Goal: Information Seeking & Learning: Check status

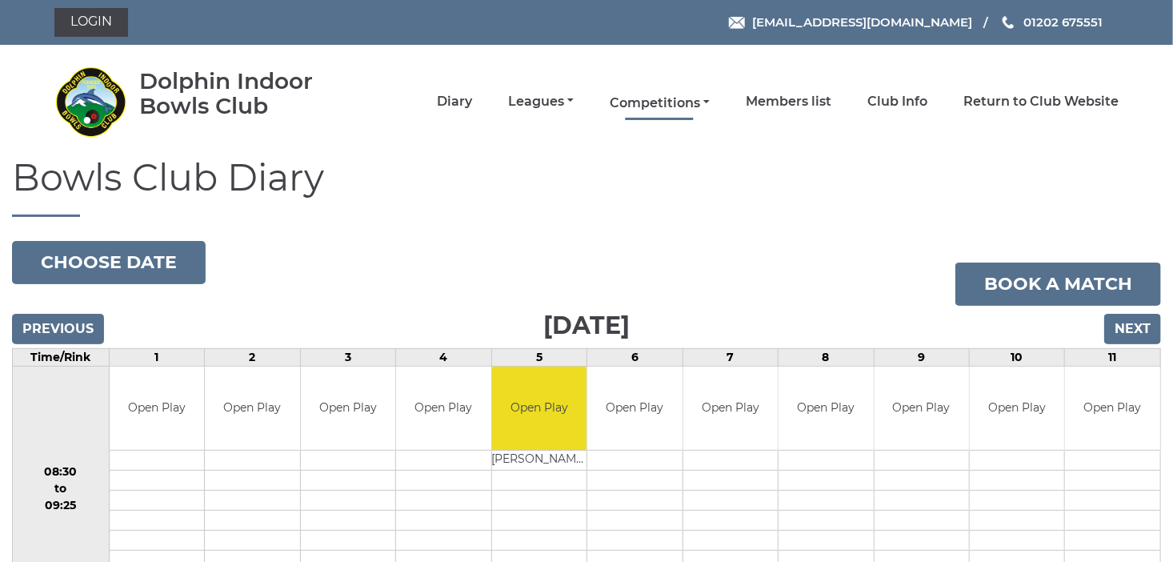
click at [662, 101] on link "Competitions" at bounding box center [660, 103] width 100 height 18
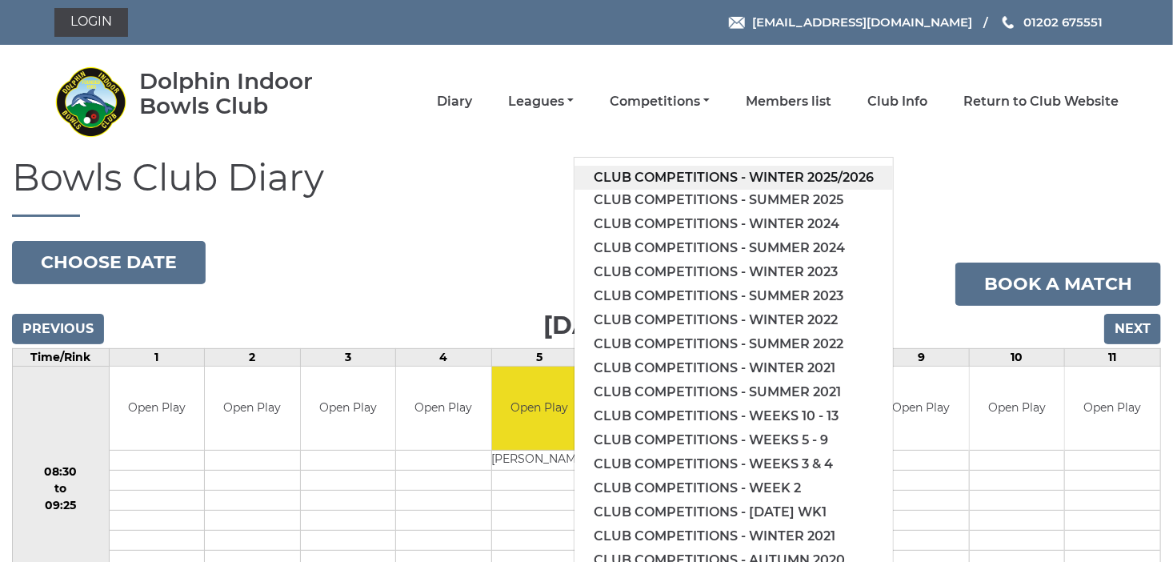
click at [735, 174] on link "Club competitions - Winter 2025/2026" at bounding box center [733, 178] width 318 height 24
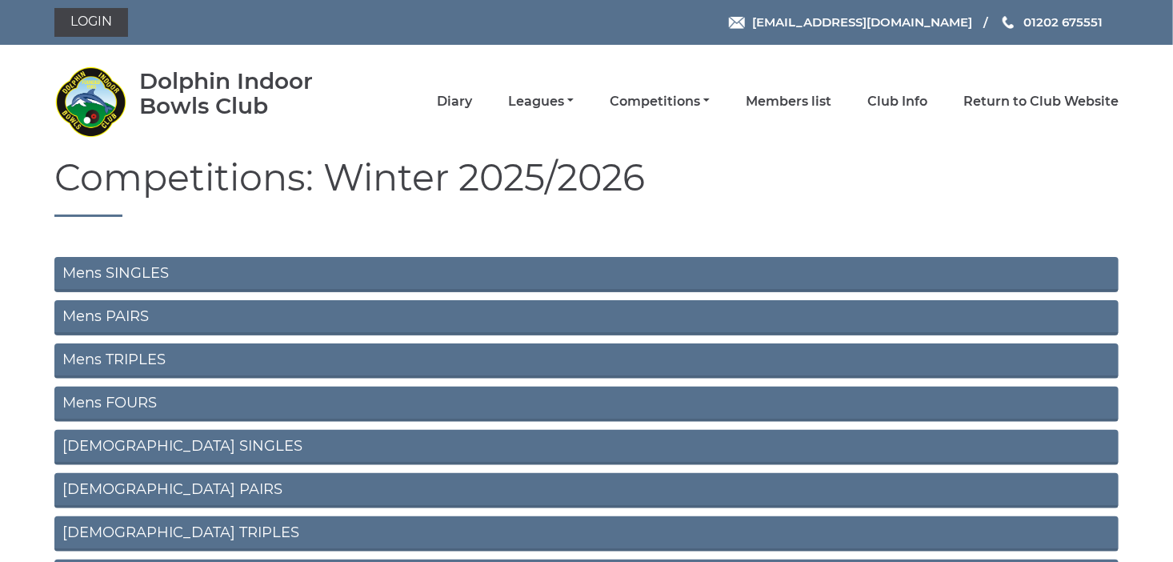
click at [201, 274] on link "Mens SINGLES" at bounding box center [586, 274] width 1064 height 35
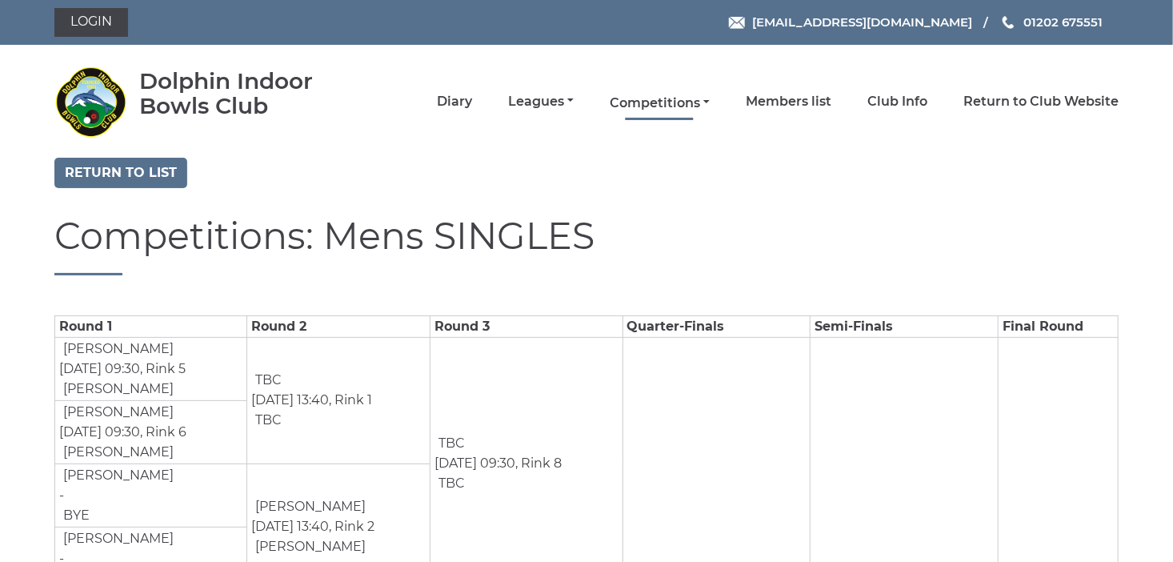
click at [683, 97] on link "Competitions" at bounding box center [660, 103] width 100 height 18
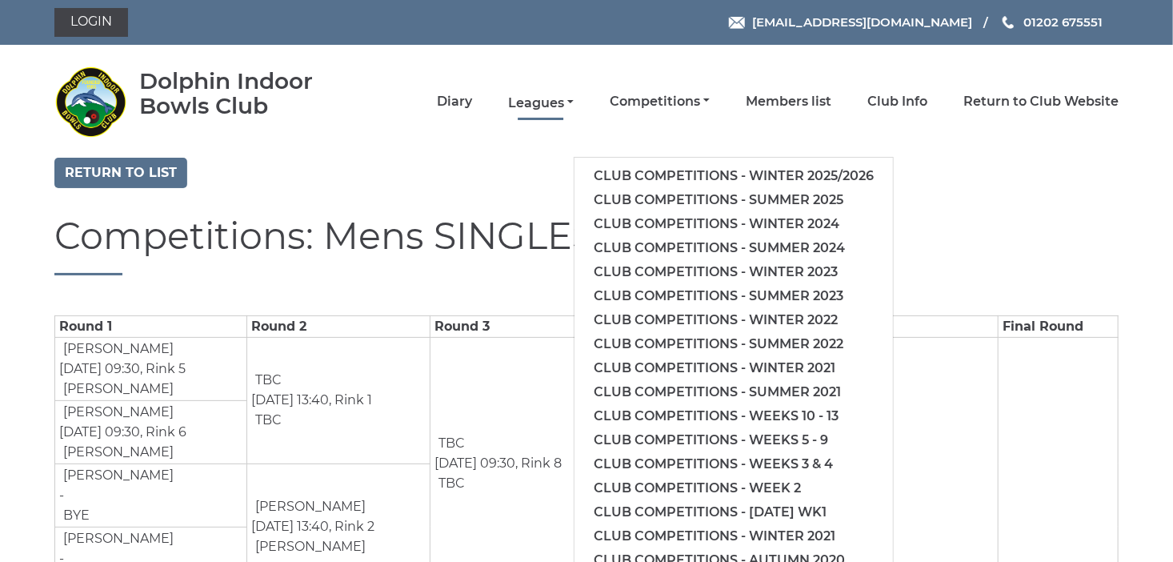
click at [561, 101] on link "Leagues" at bounding box center [541, 103] width 66 height 18
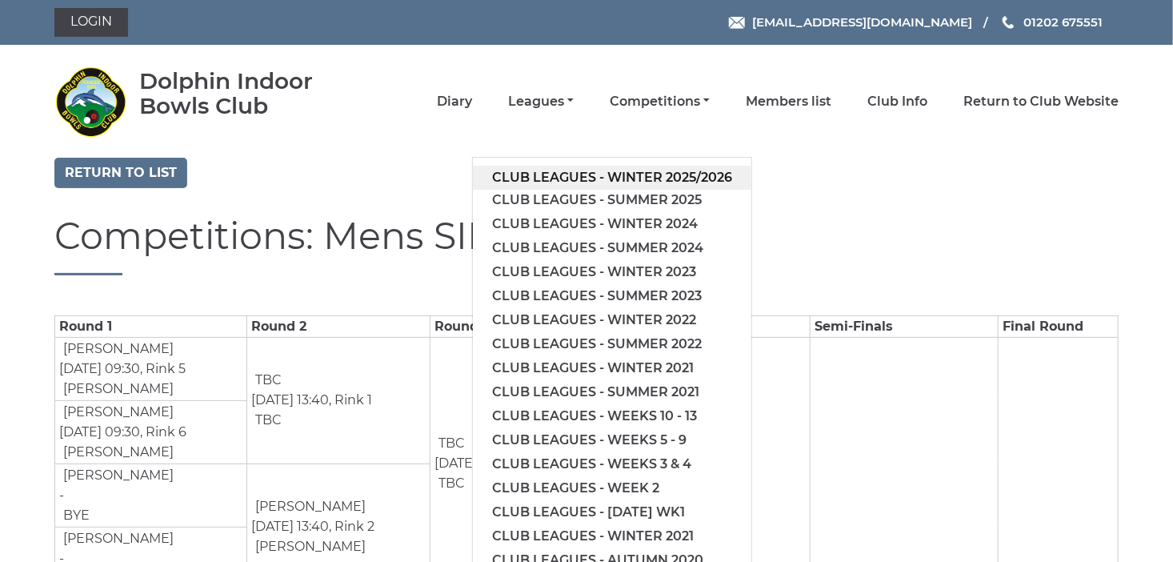
click at [615, 171] on link "Club leagues - Winter 2025/2026" at bounding box center [612, 178] width 278 height 24
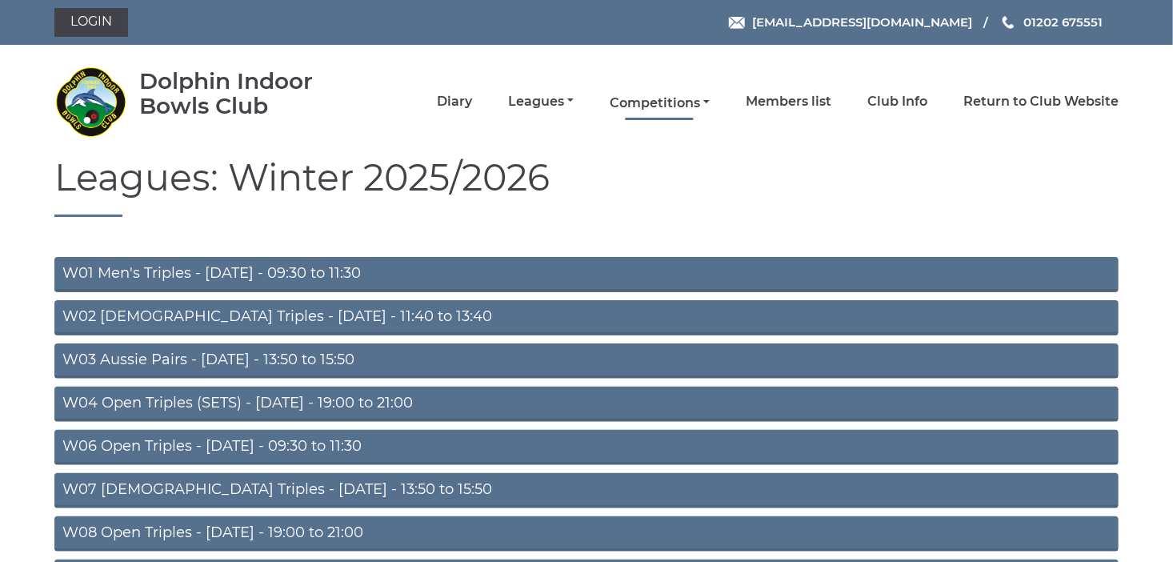
click at [671, 104] on link "Competitions" at bounding box center [660, 103] width 100 height 18
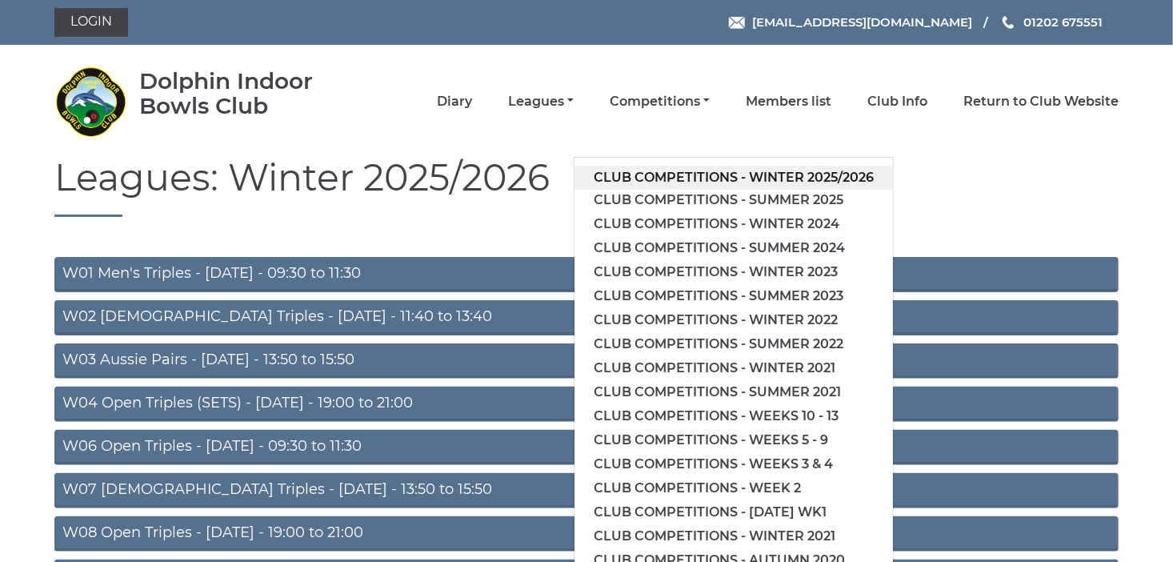
click at [706, 174] on link "Club competitions - Winter 2025/2026" at bounding box center [733, 178] width 318 height 24
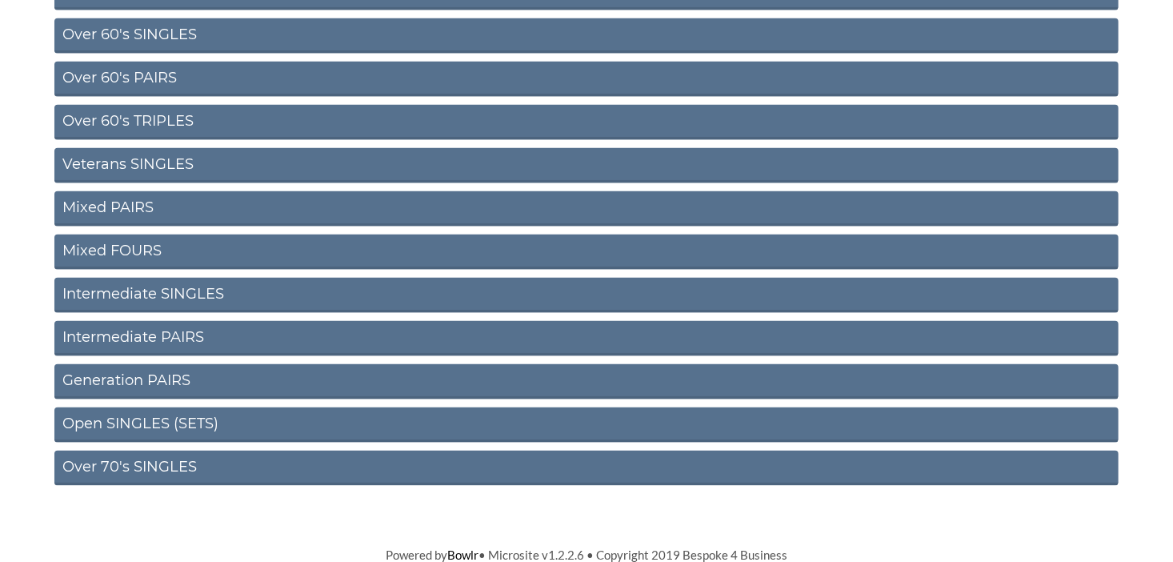
scroll to position [628, 0]
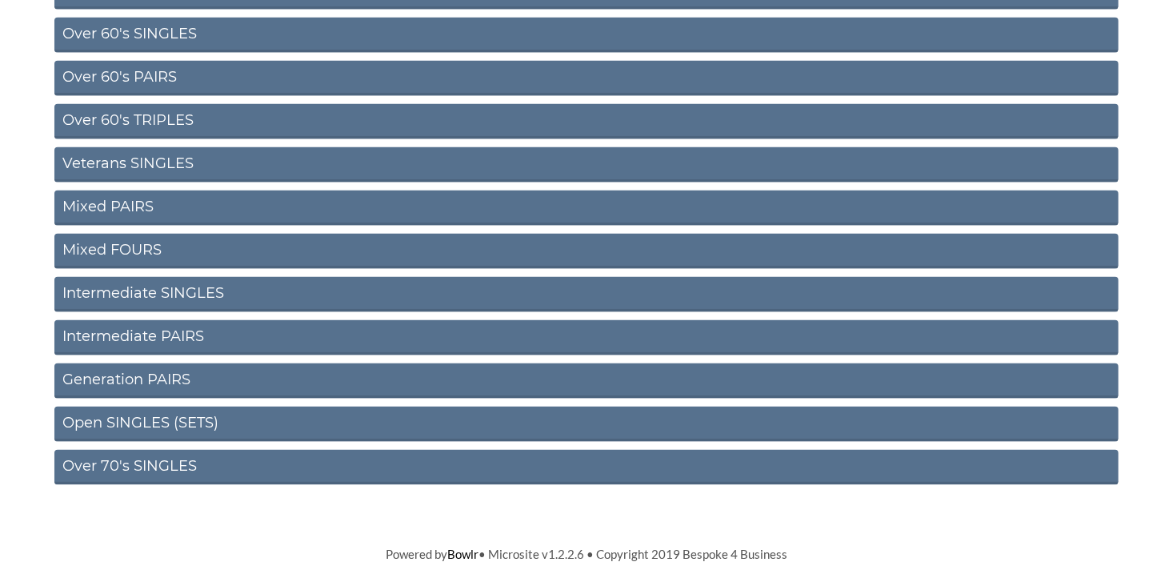
click at [194, 459] on link "Over 70's SINGLES" at bounding box center [586, 467] width 1064 height 35
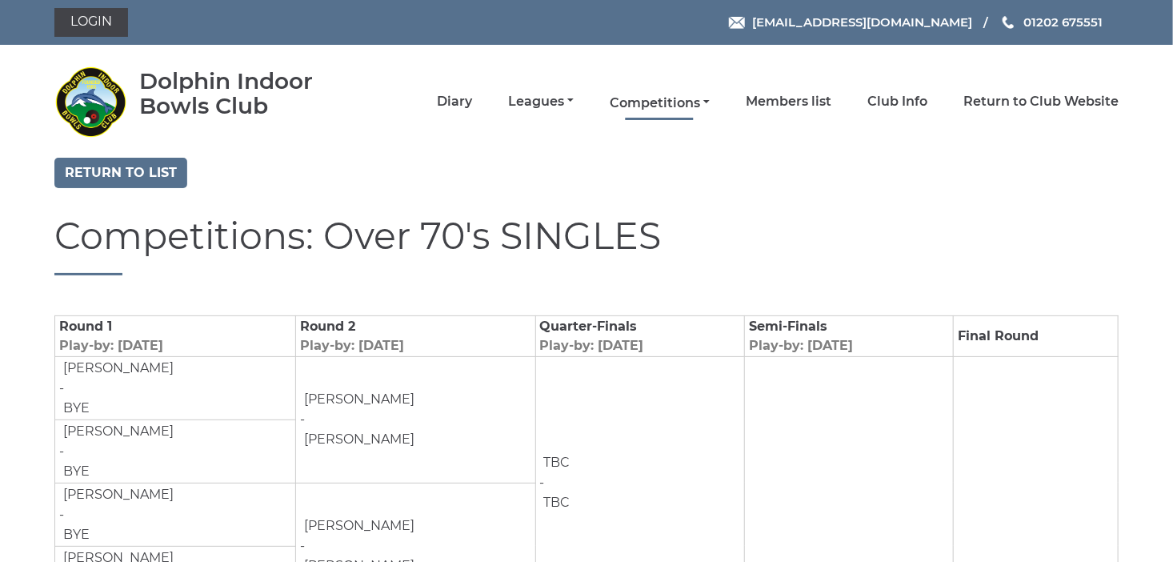
click at [669, 100] on link "Competitions" at bounding box center [660, 103] width 100 height 18
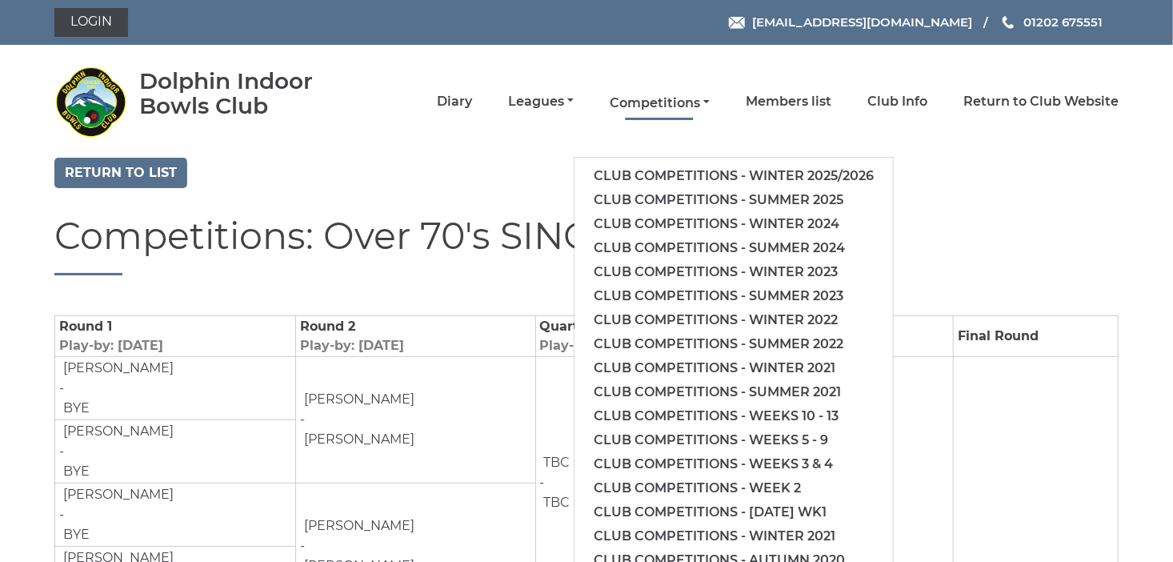
click at [666, 106] on link "Competitions" at bounding box center [660, 103] width 100 height 18
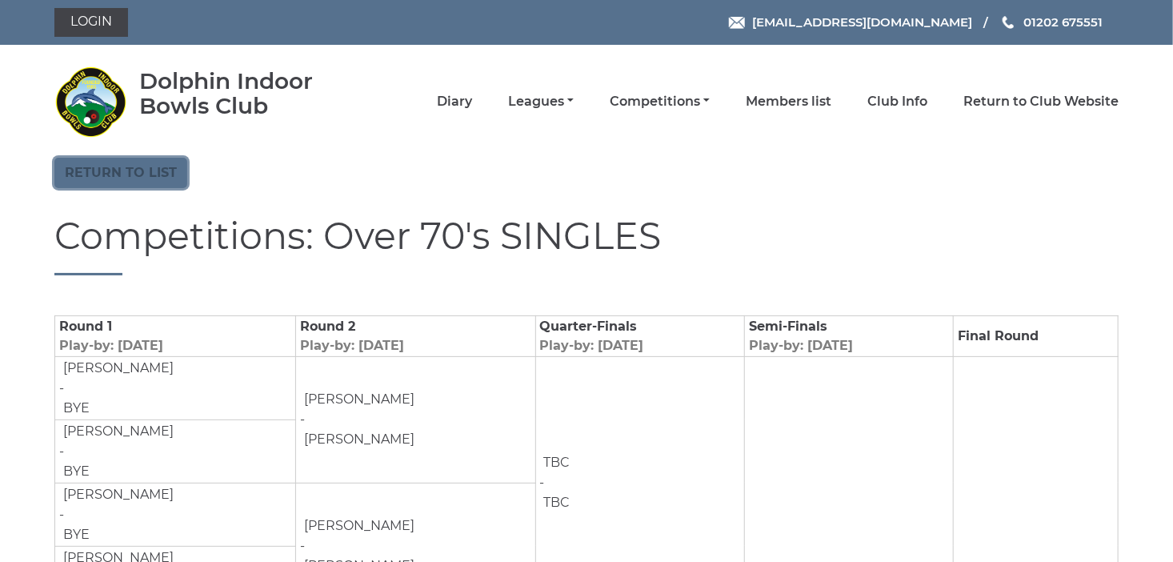
click at [170, 174] on link "Return to list" at bounding box center [120, 173] width 133 height 30
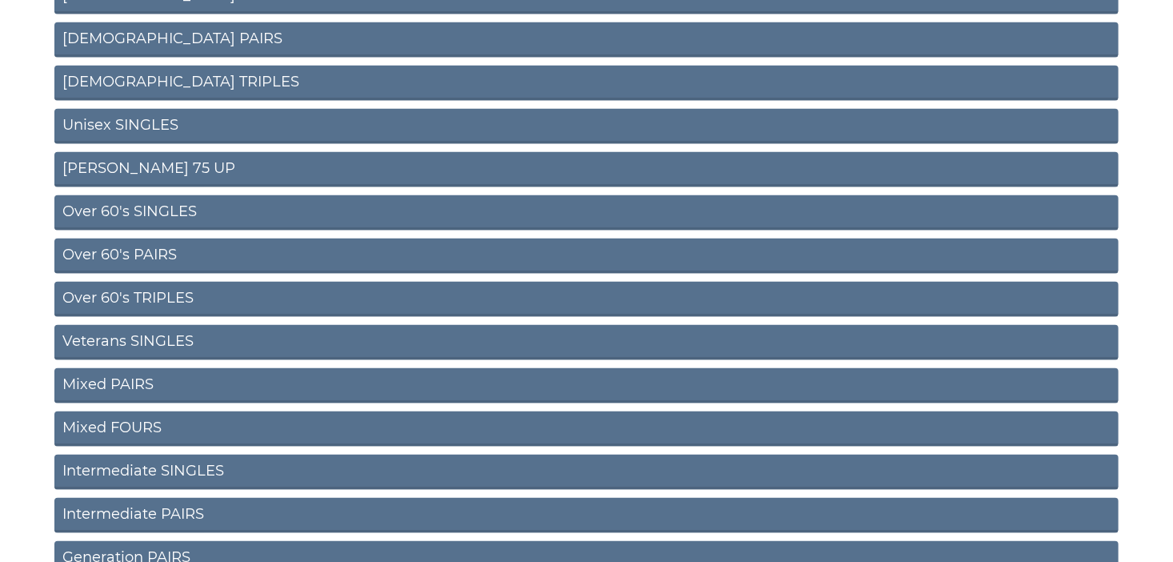
scroll to position [563, 0]
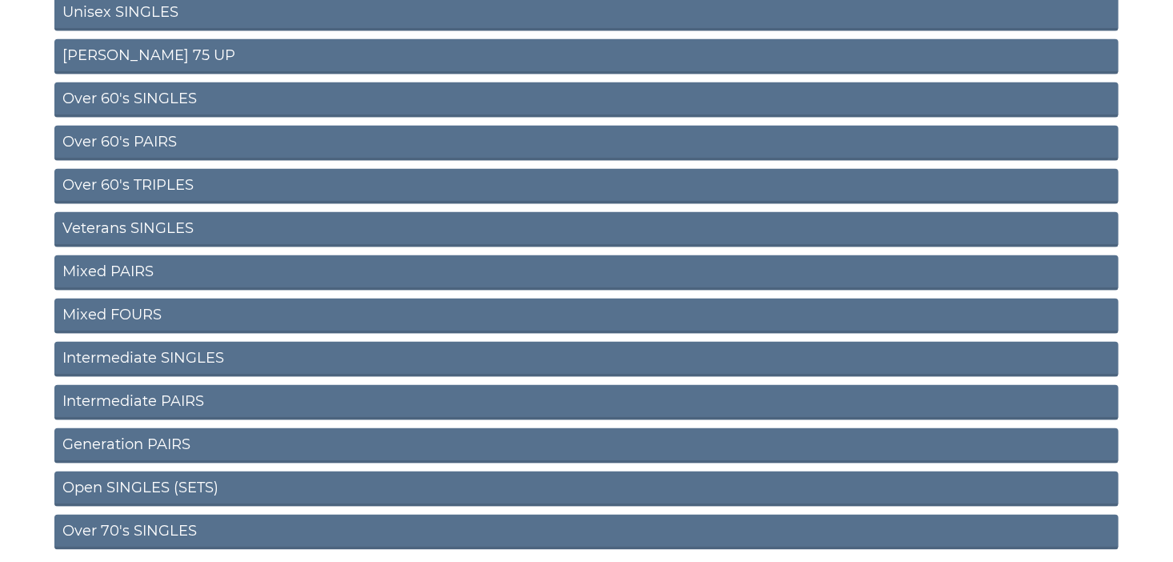
click at [146, 363] on link "Intermediate SINGLES" at bounding box center [586, 359] width 1064 height 35
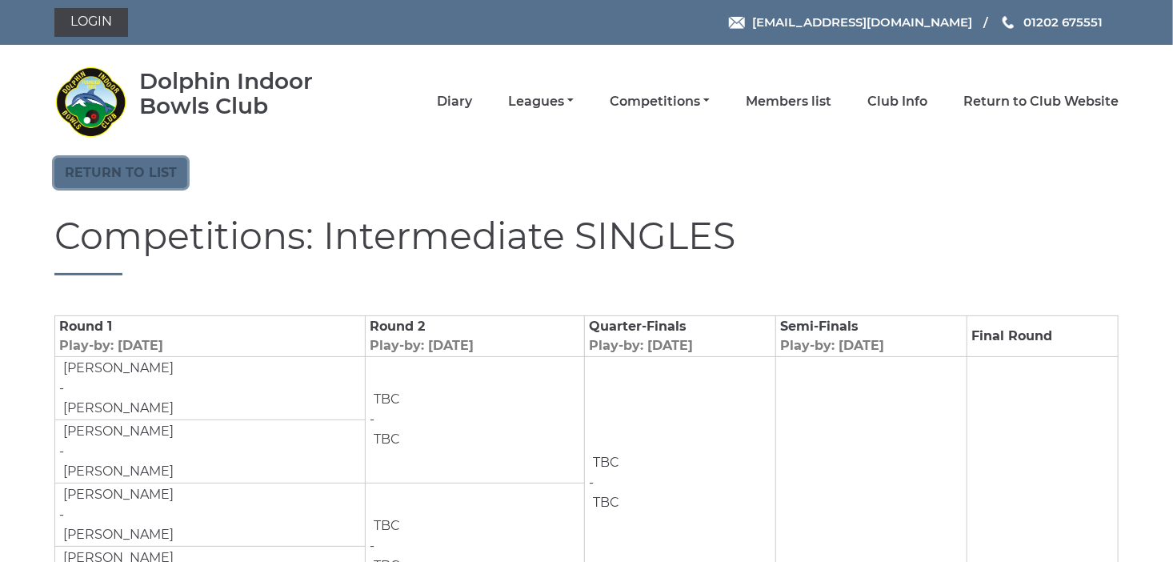
click at [141, 174] on link "Return to list" at bounding box center [120, 173] width 133 height 30
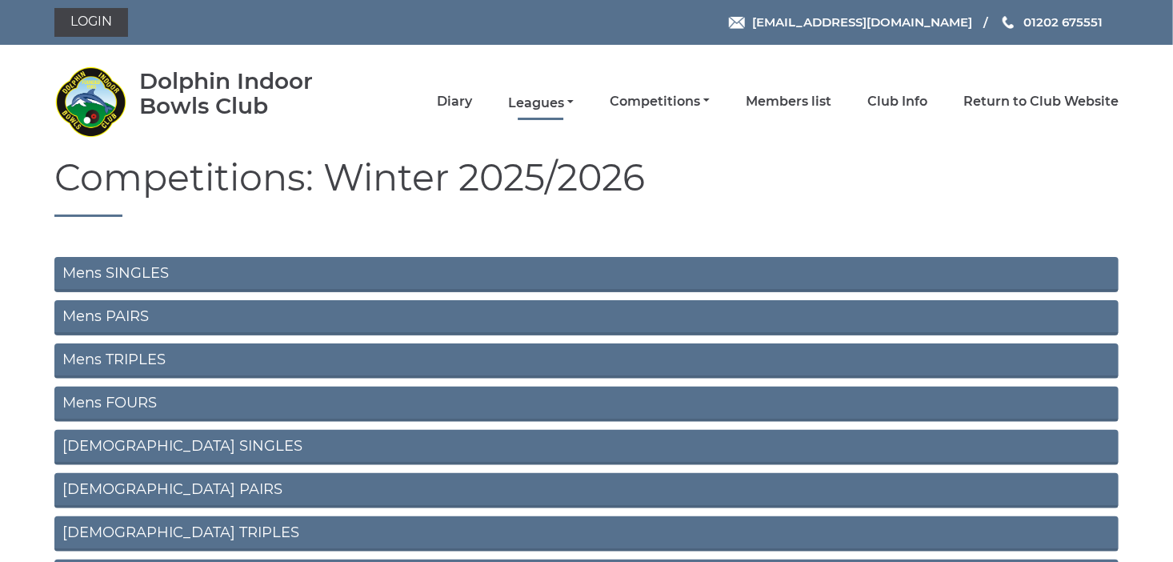
click at [566, 106] on link "Leagues" at bounding box center [541, 103] width 66 height 18
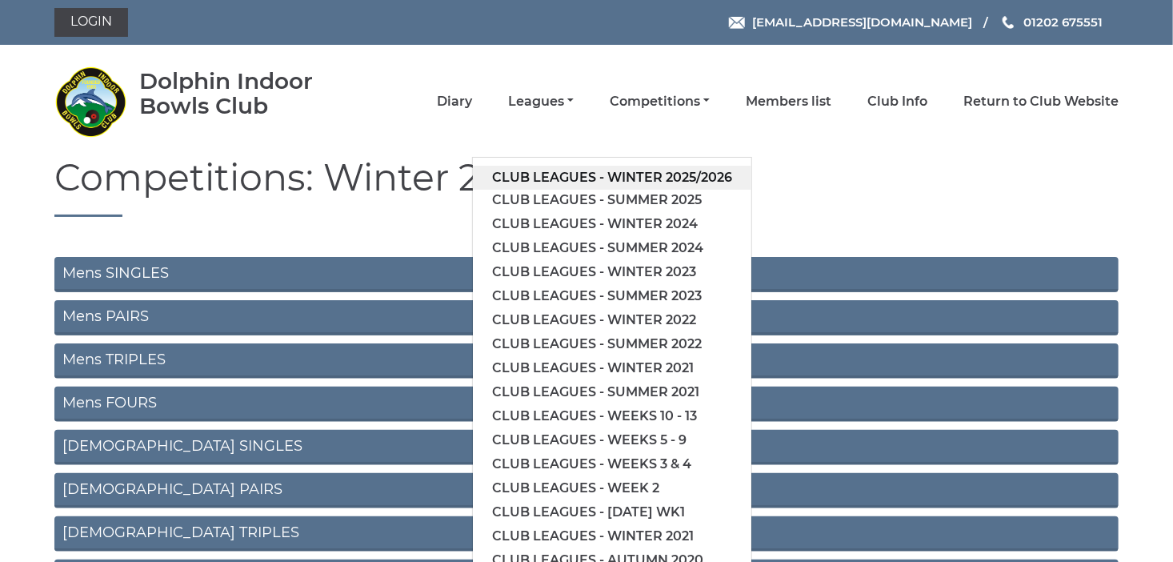
click at [614, 170] on link "Club leagues - Winter 2025/2026" at bounding box center [612, 178] width 278 height 24
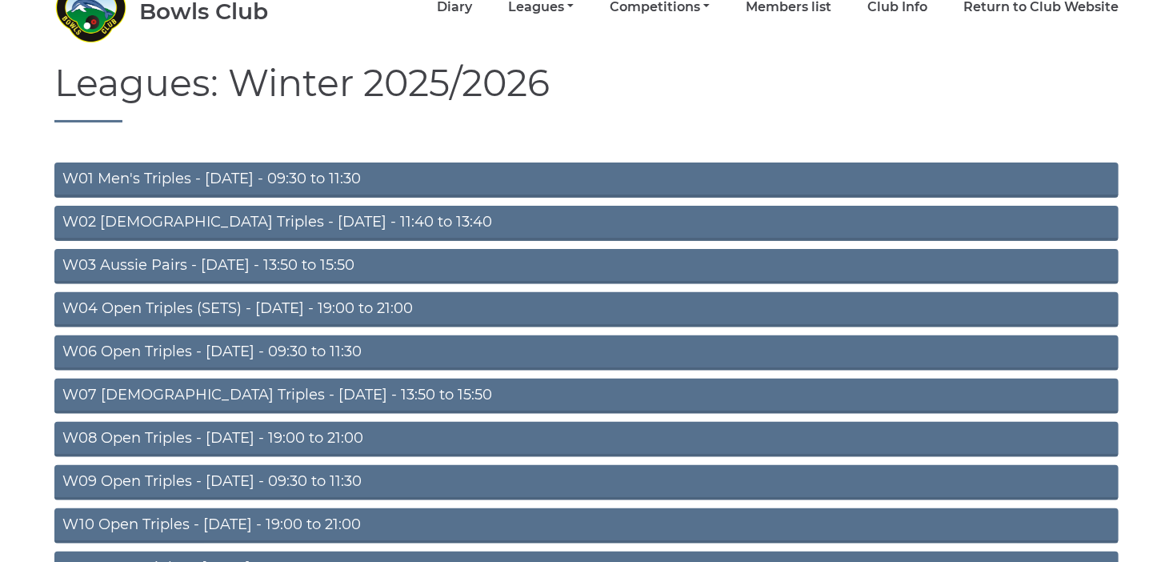
scroll to position [225, 0]
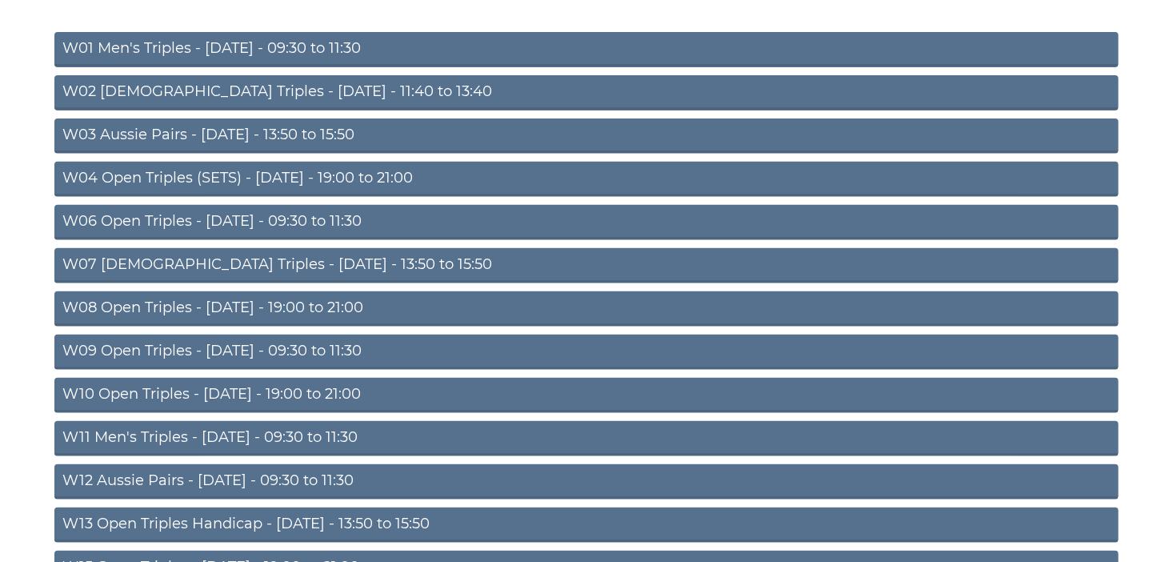
click at [230, 137] on link "W03 Aussie Pairs - Monday - 13:50 to 15:50" at bounding box center [586, 135] width 1064 height 35
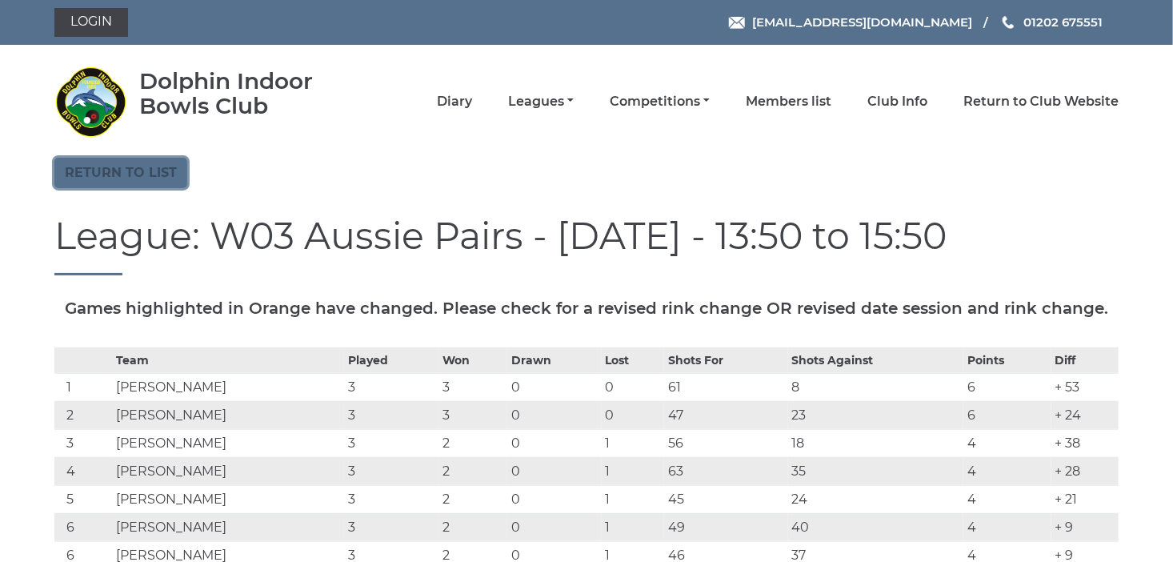
click at [147, 174] on link "Return to list" at bounding box center [120, 173] width 133 height 30
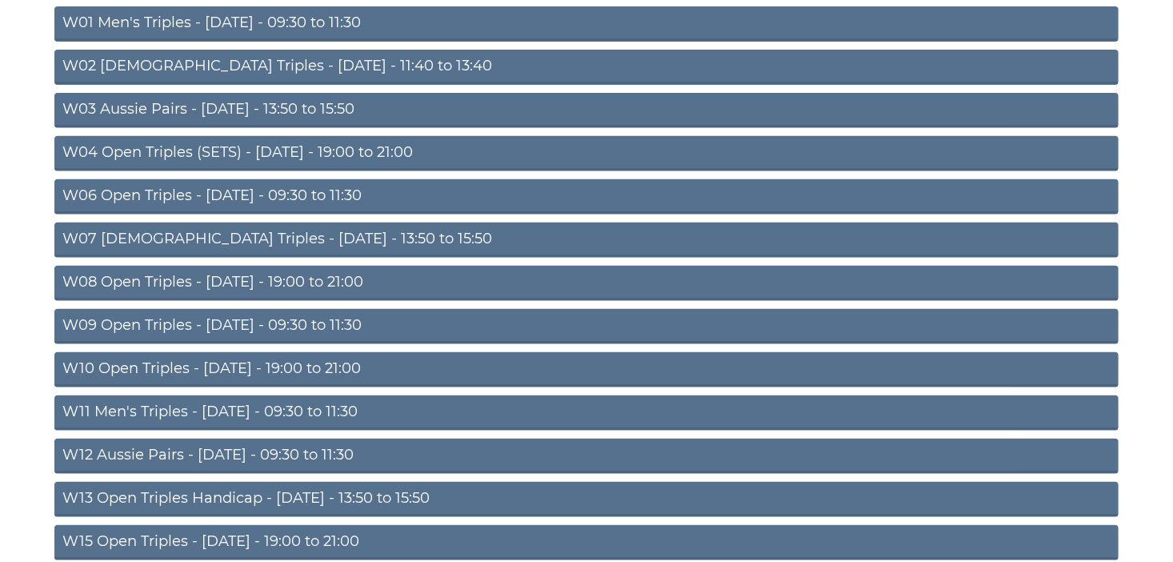
scroll to position [450, 0]
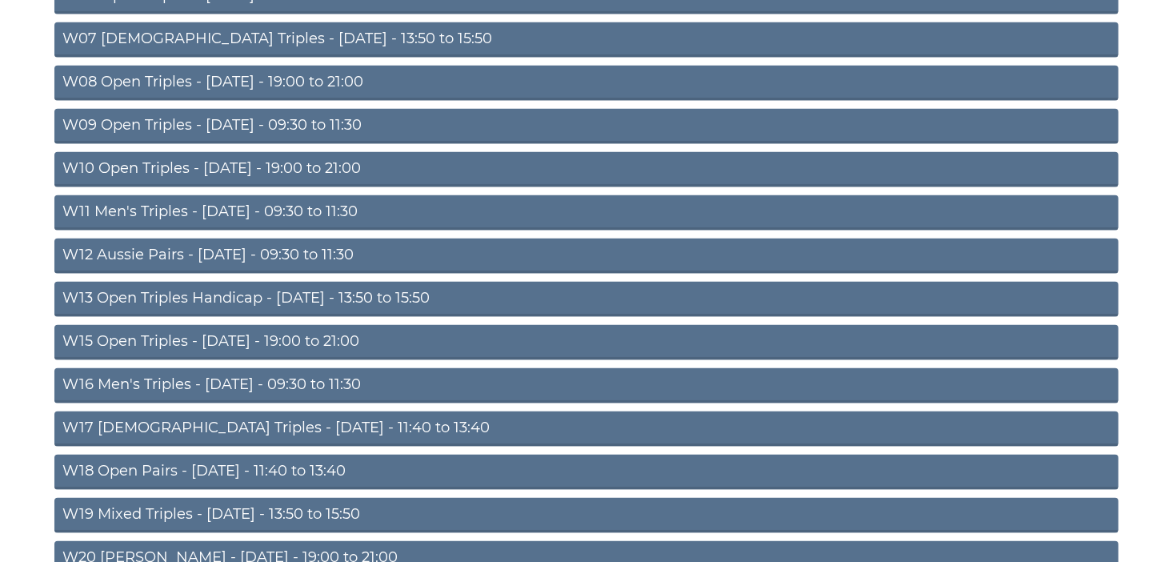
click at [328, 343] on link "W15 Open Triples - Thursday - 19:00 to 21:00" at bounding box center [586, 342] width 1064 height 35
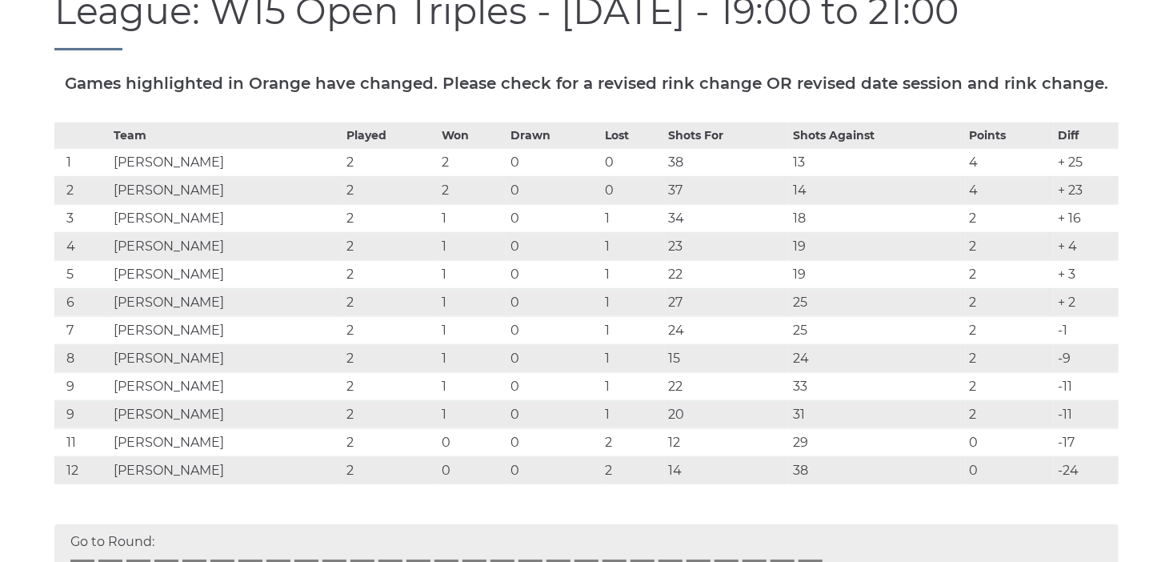
scroll to position [338, 0]
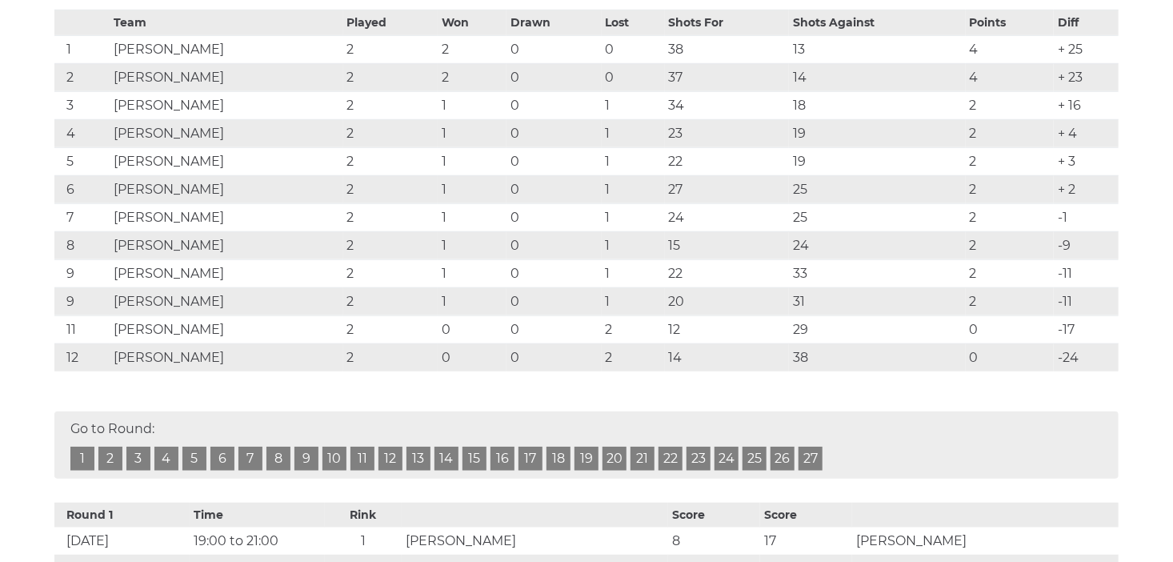
click at [811, 462] on link "27" at bounding box center [810, 458] width 24 height 24
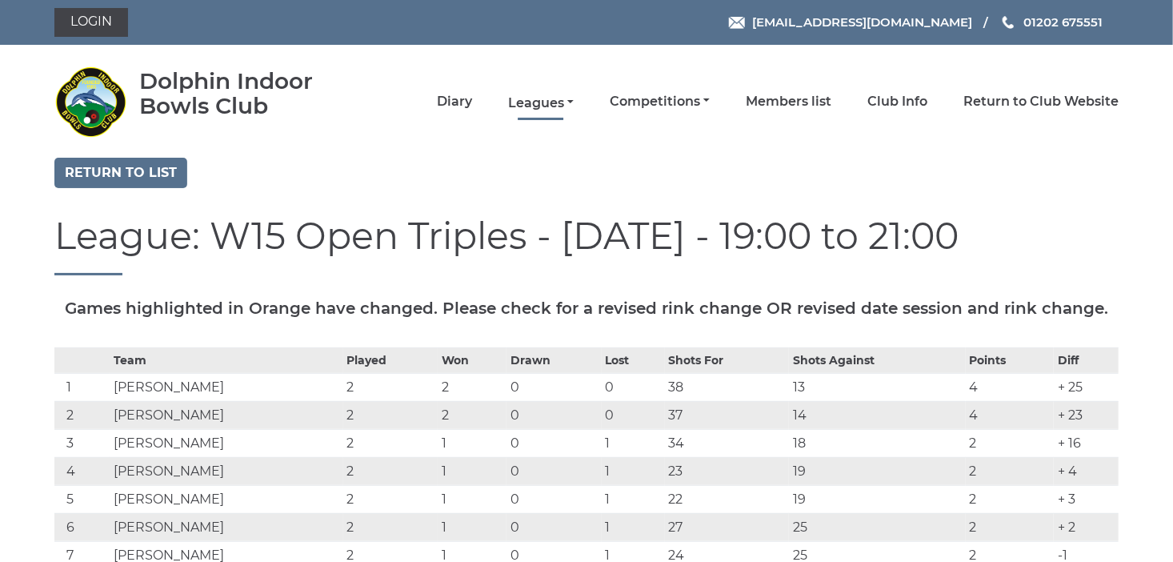
click at [556, 107] on link "Leagues" at bounding box center [541, 103] width 66 height 18
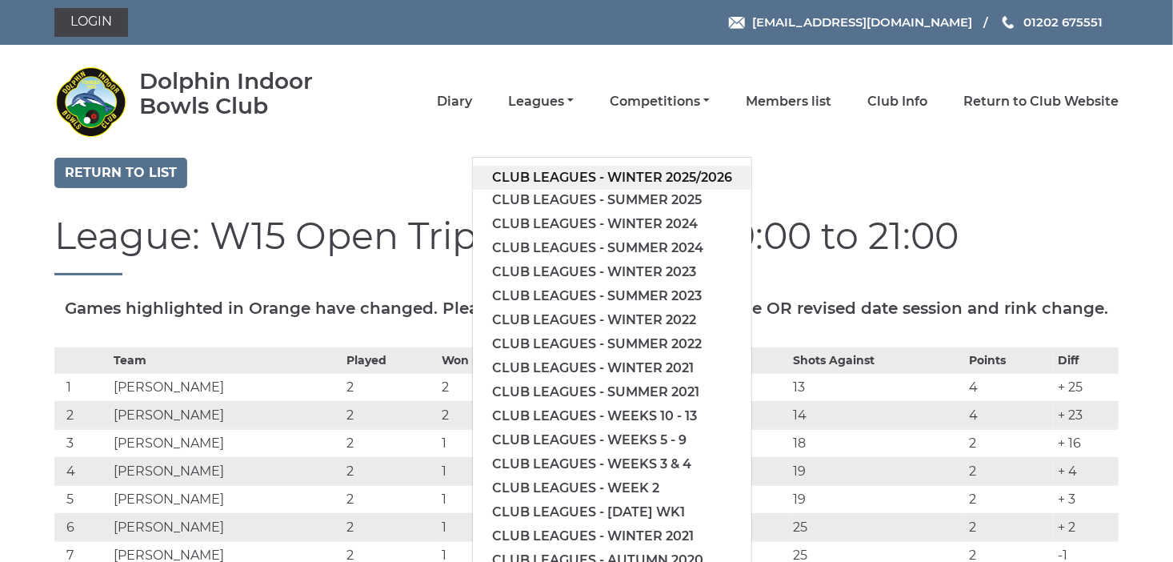
click at [646, 174] on link "Club leagues - Winter 2025/2026" at bounding box center [612, 178] width 278 height 24
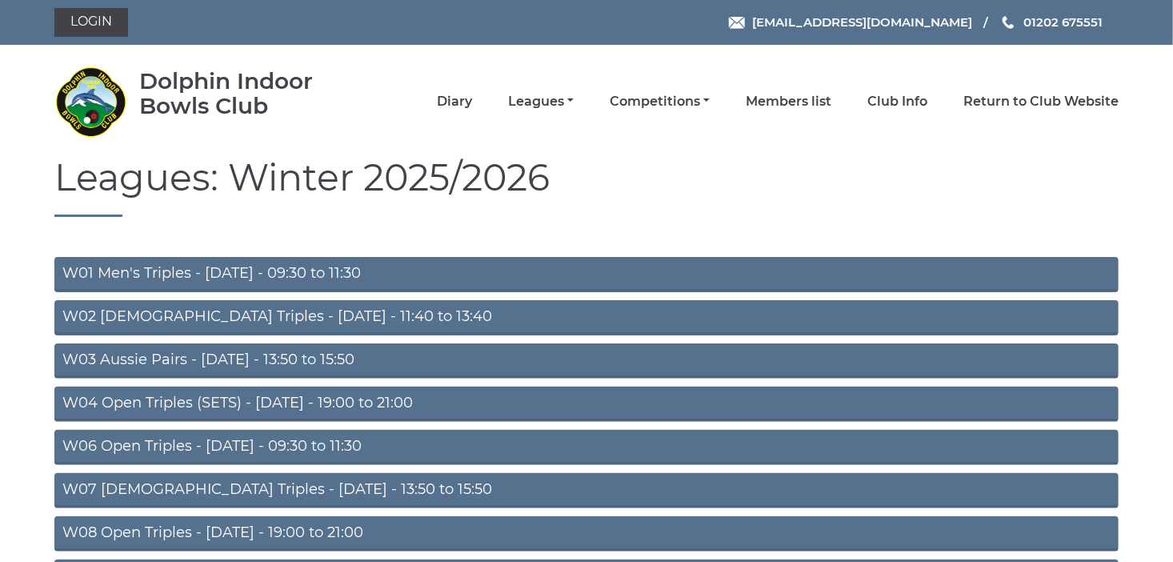
click at [318, 370] on link "W03 Aussie Pairs - [DATE] - 13:50 to 15:50" at bounding box center [586, 360] width 1064 height 35
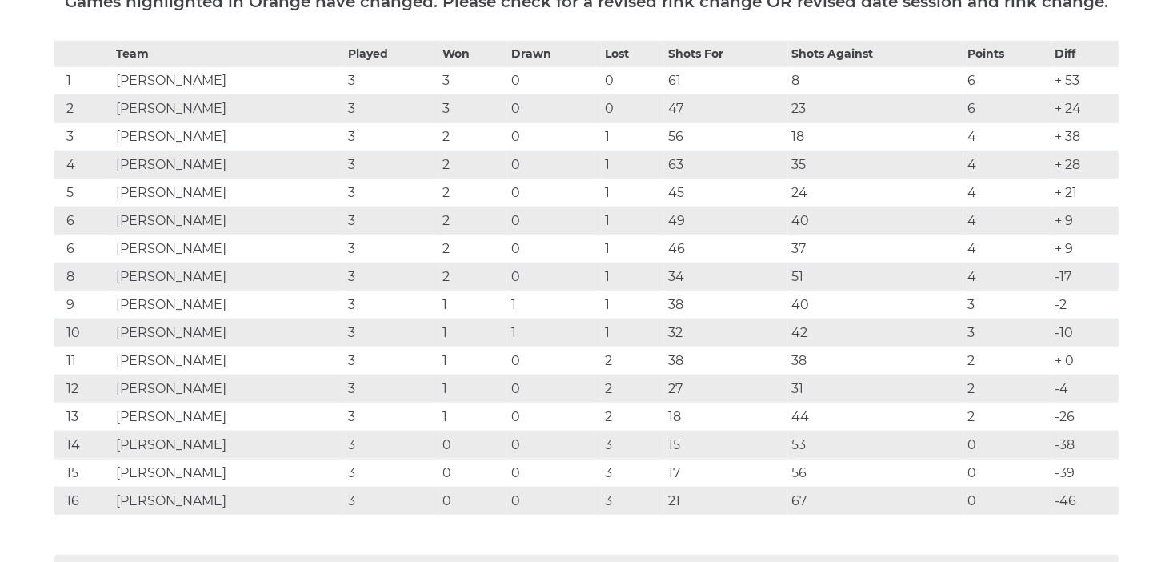
scroll to position [450, 0]
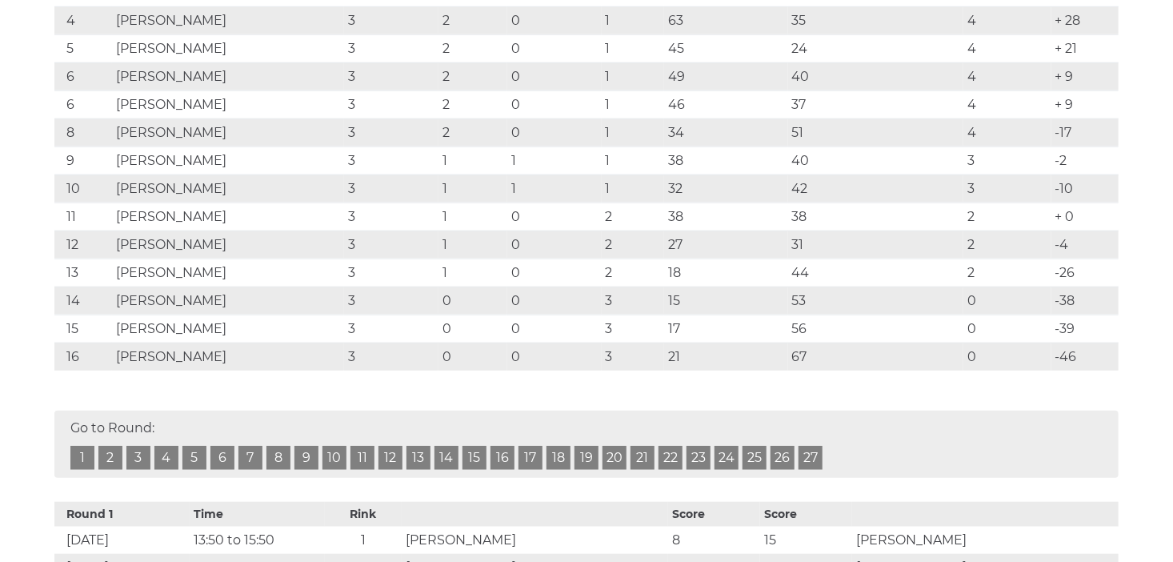
click at [802, 450] on link "27" at bounding box center [810, 458] width 24 height 24
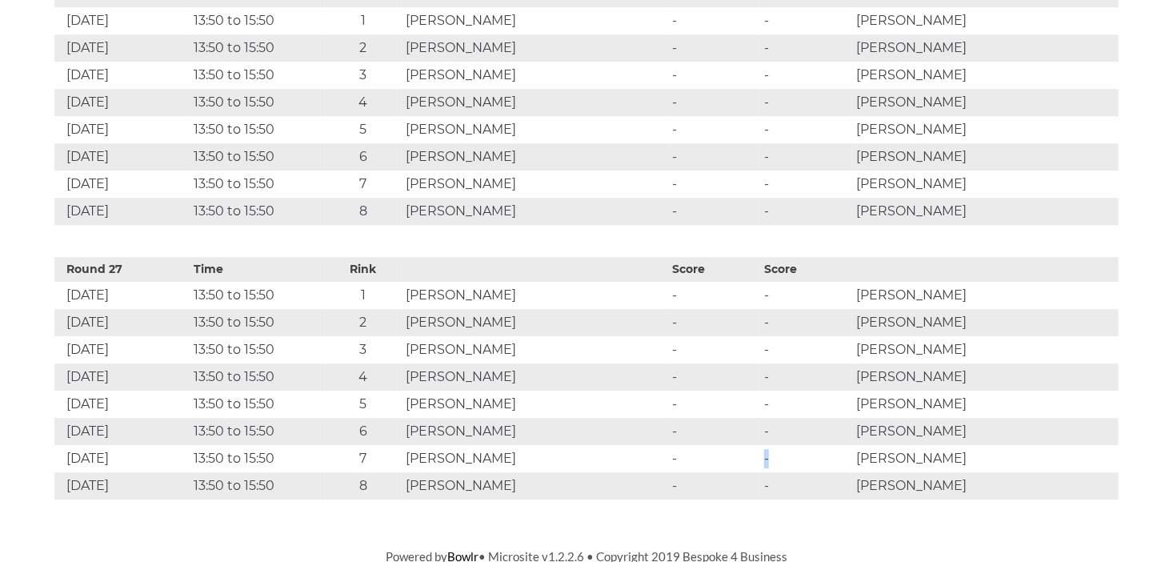
click at [802, 450] on td "-" at bounding box center [806, 458] width 92 height 27
